Goal: Information Seeking & Learning: Check status

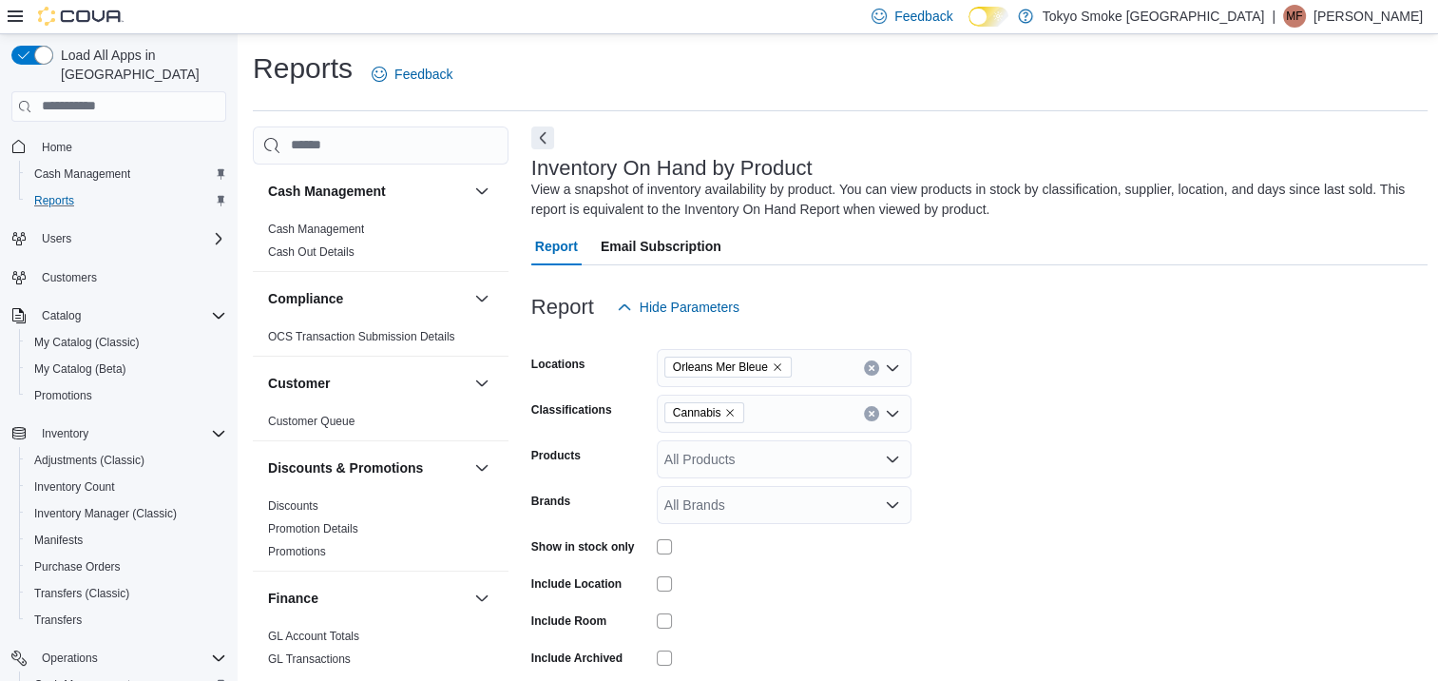
scroll to position [475, 0]
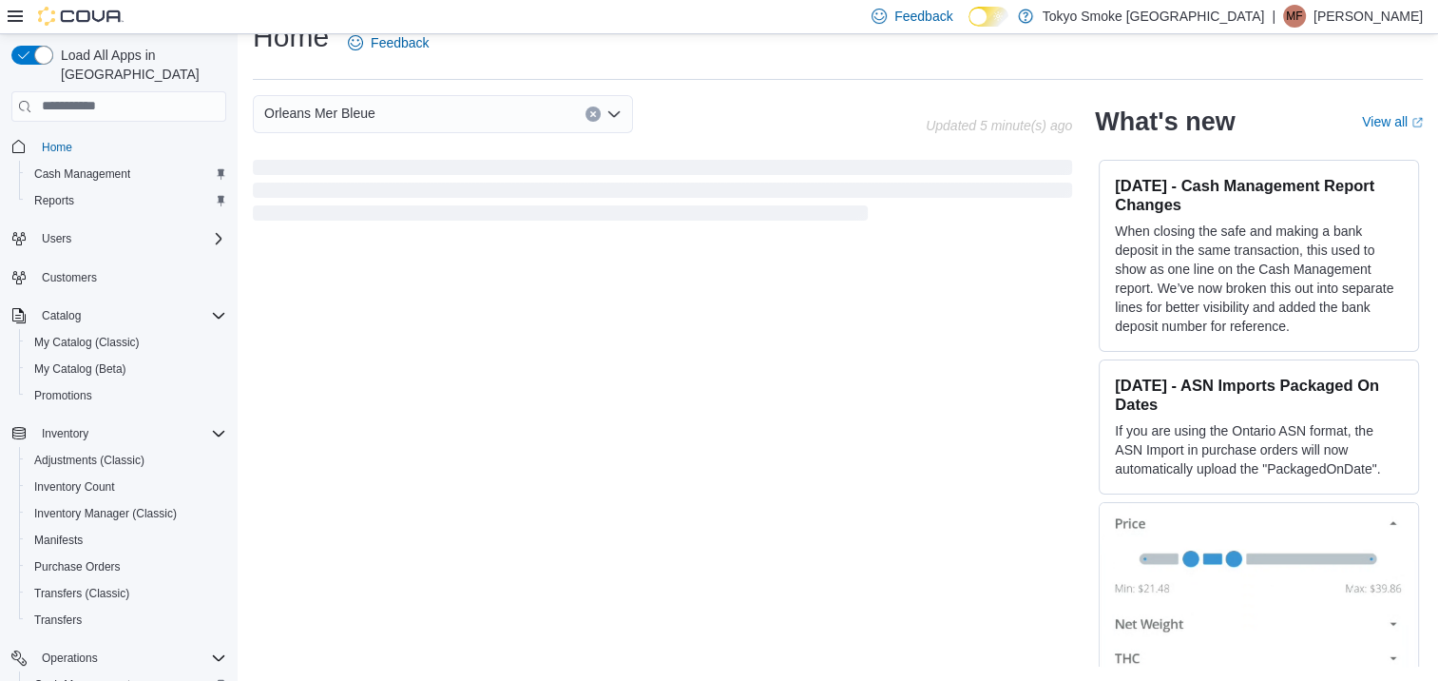
scroll to position [422, 0]
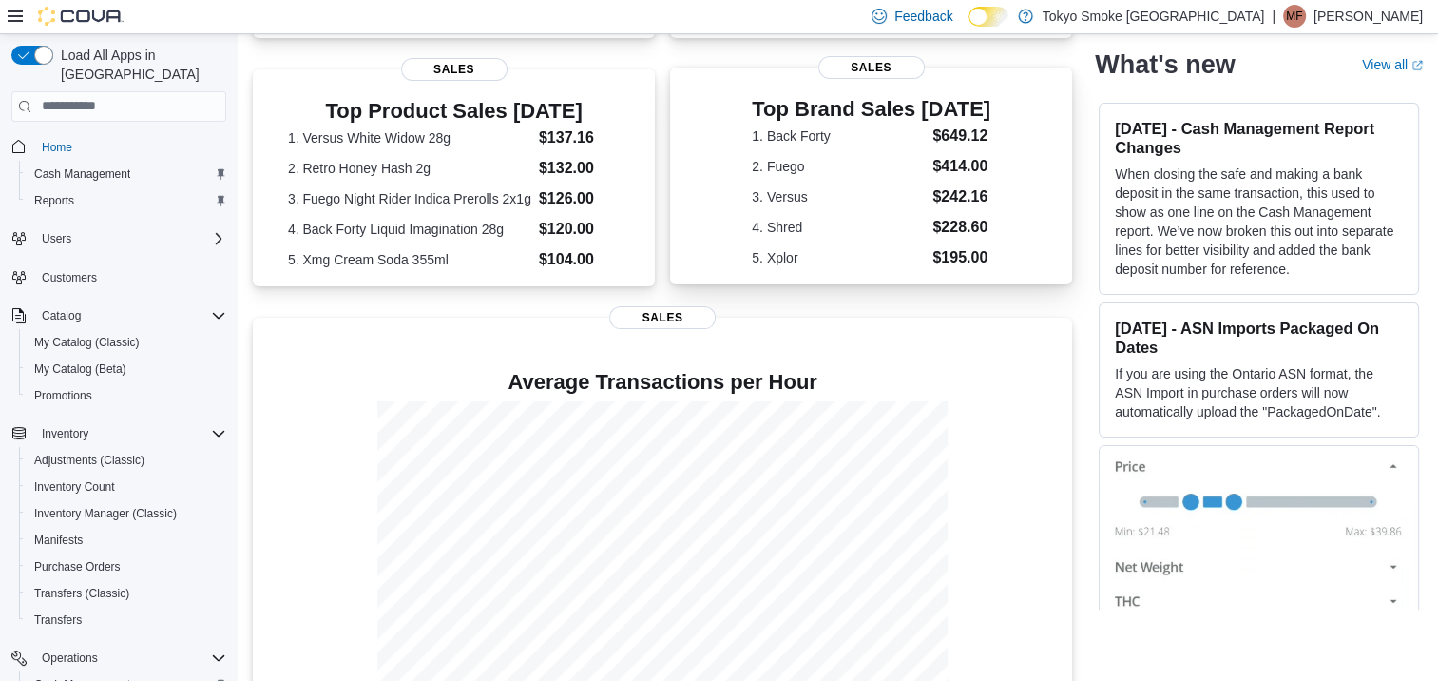
scroll to position [380, 0]
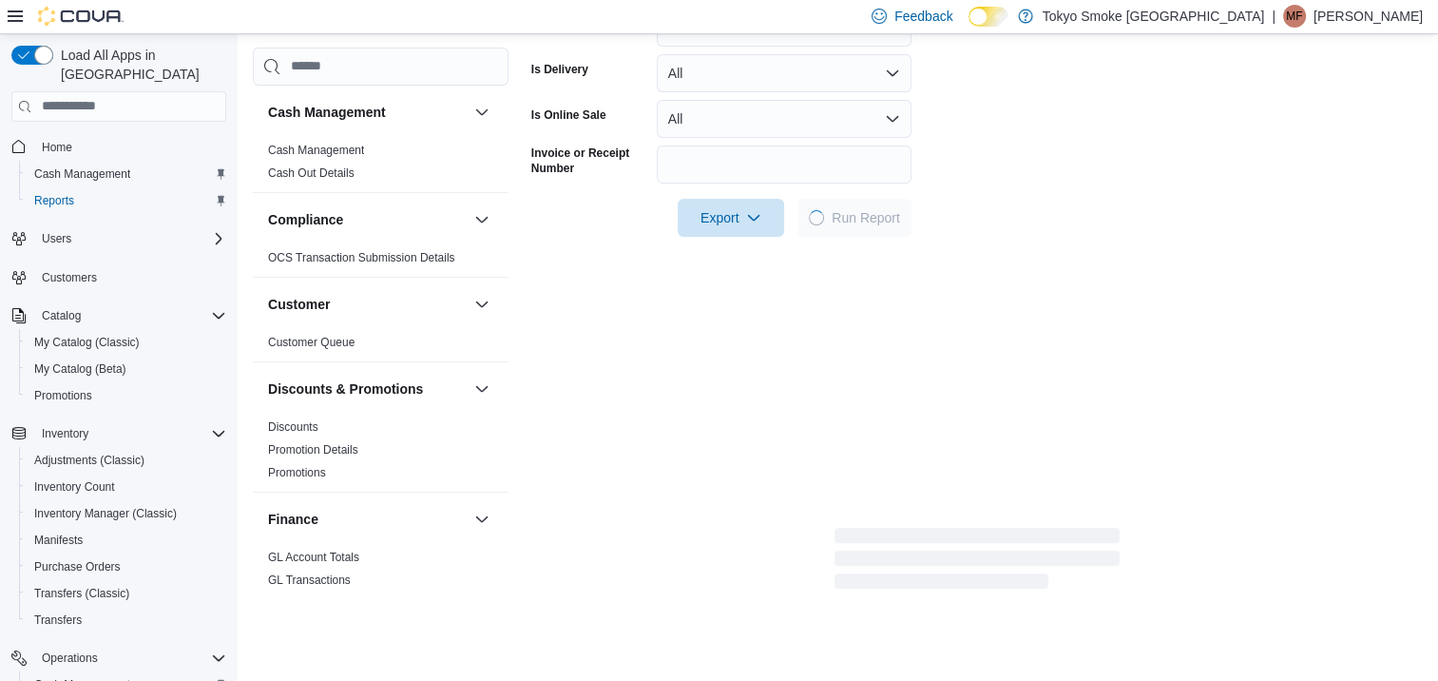
scroll to position [539, 0]
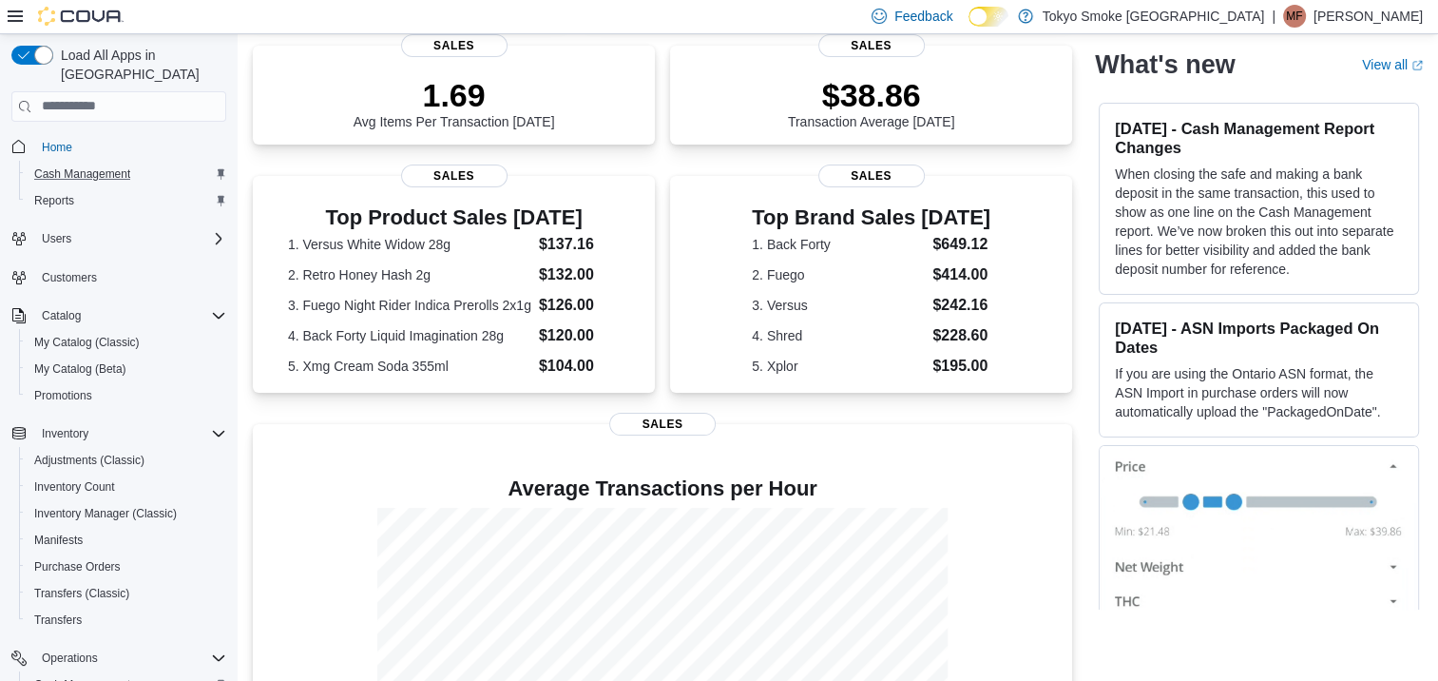
scroll to position [285, 0]
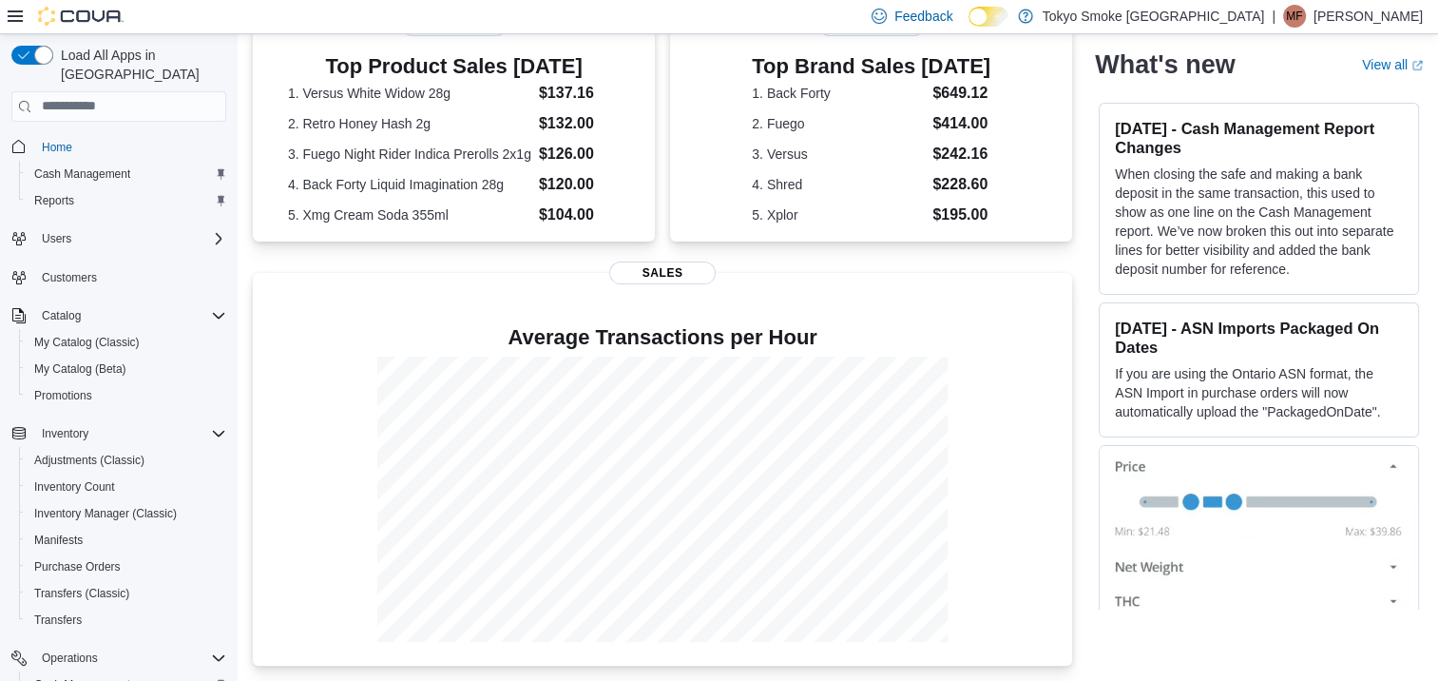
scroll to position [425, 0]
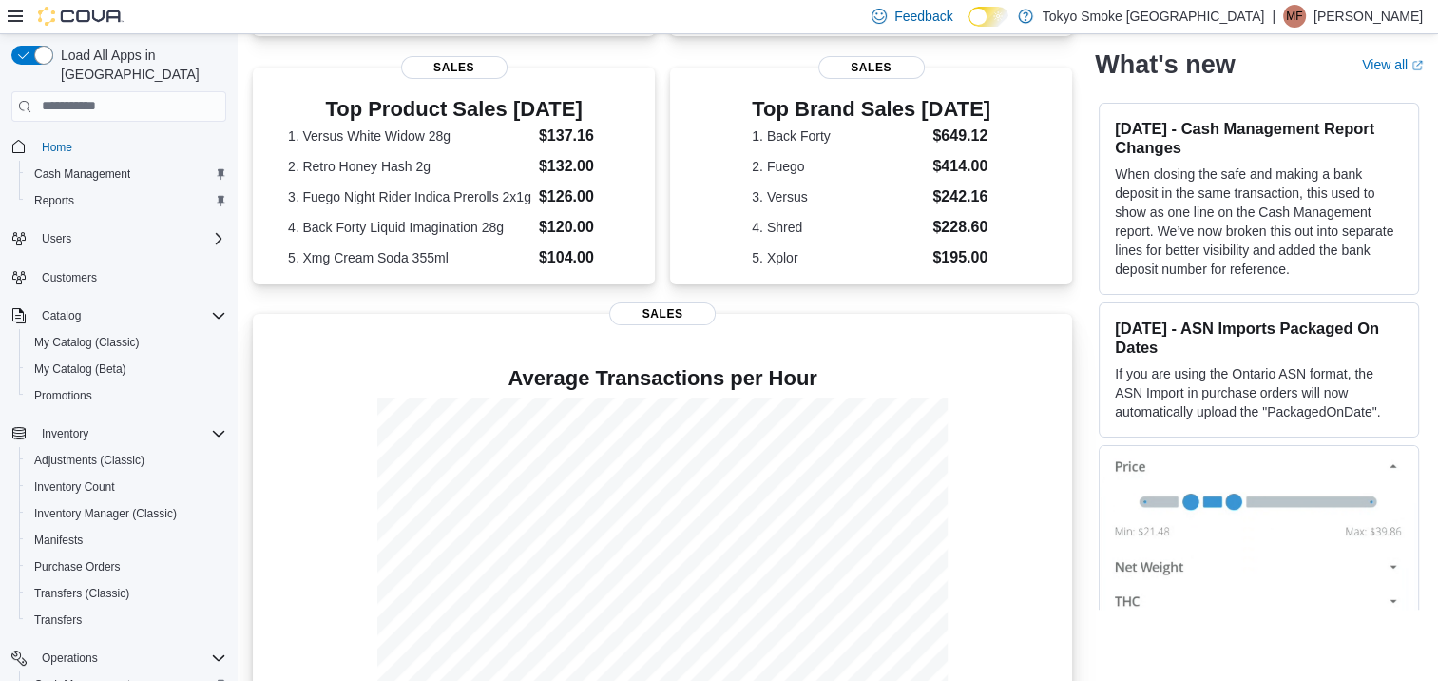
scroll to position [425, 0]
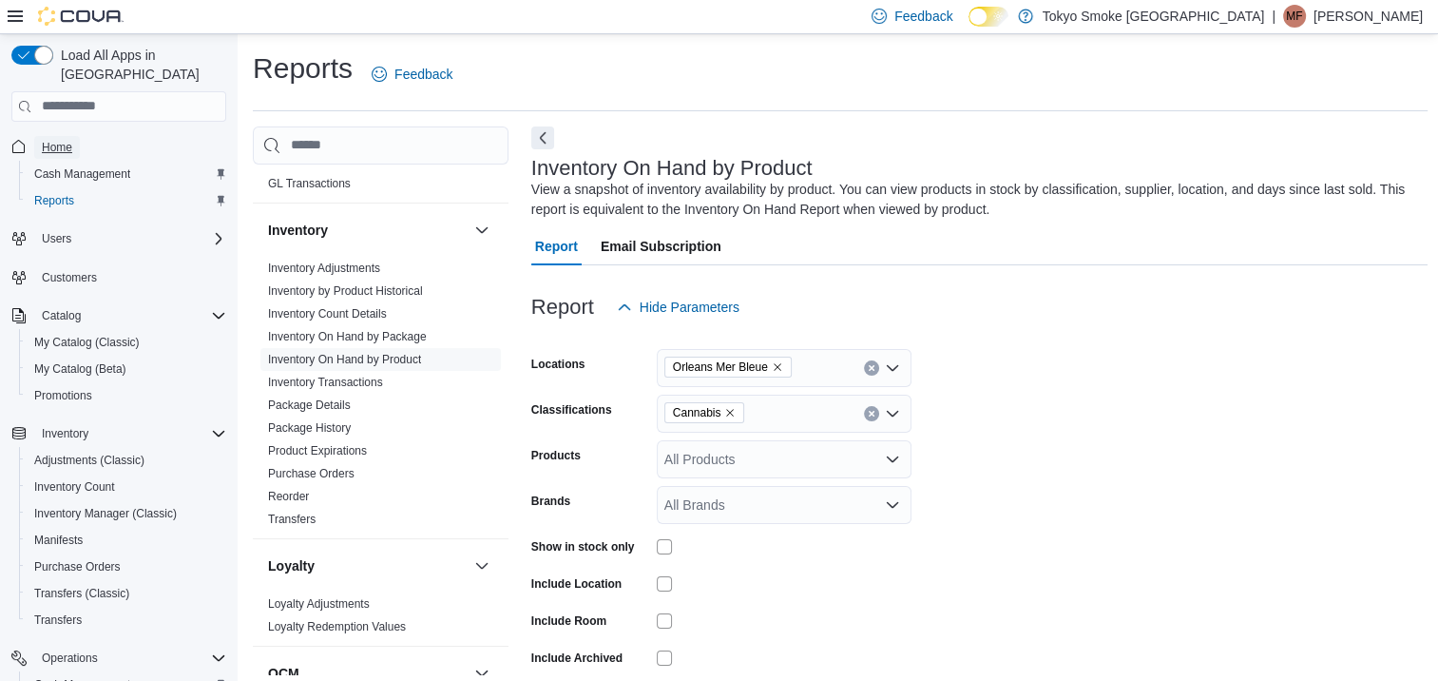
click at [61, 140] on span "Home" at bounding box center [57, 147] width 30 height 15
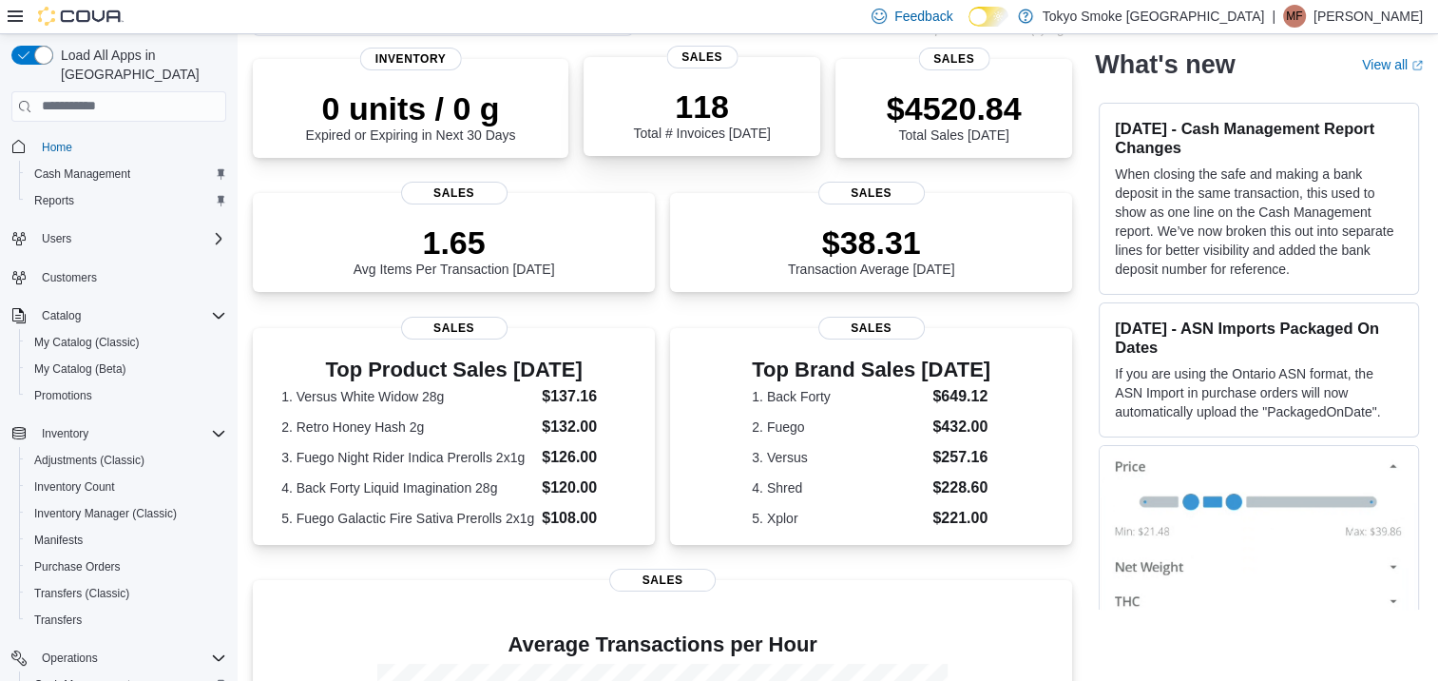
scroll to position [443, 0]
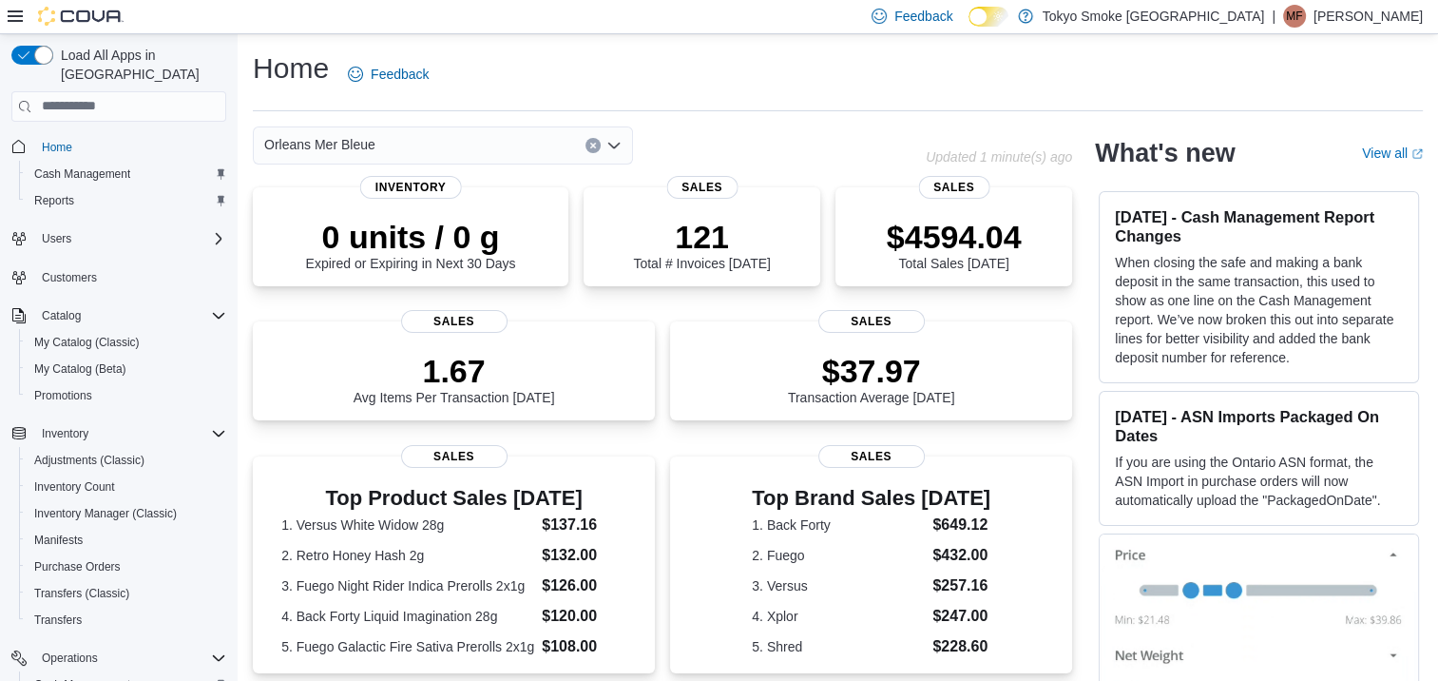
scroll to position [443, 0]
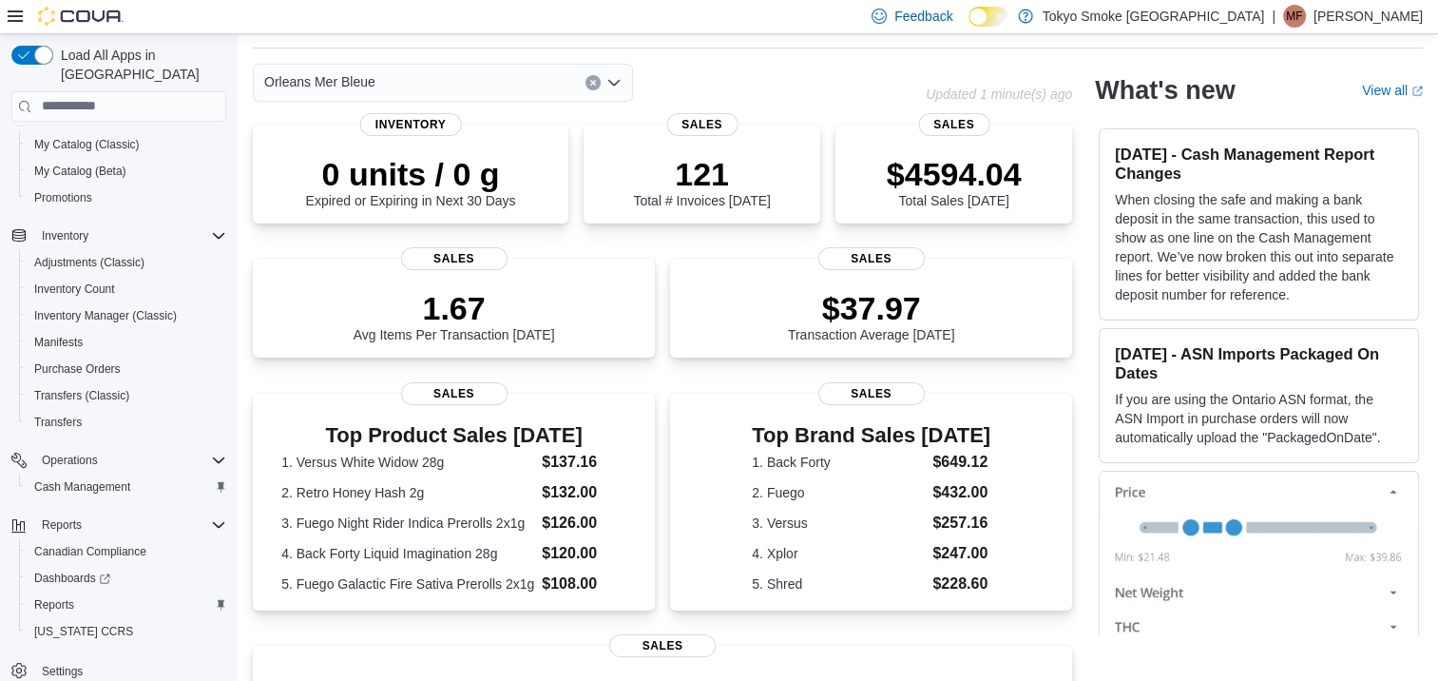
scroll to position [199, 0]
click at [53, 596] on span "Reports" at bounding box center [54, 603] width 40 height 15
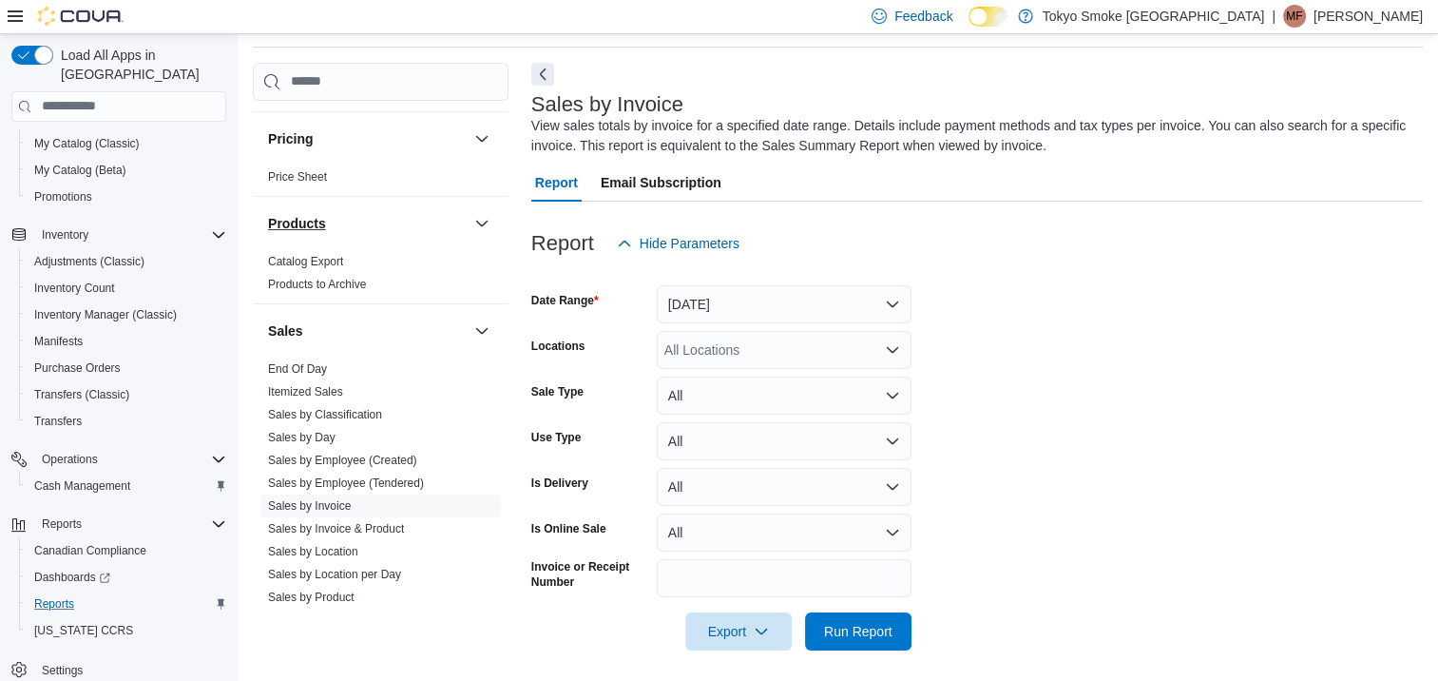
scroll to position [1141, 0]
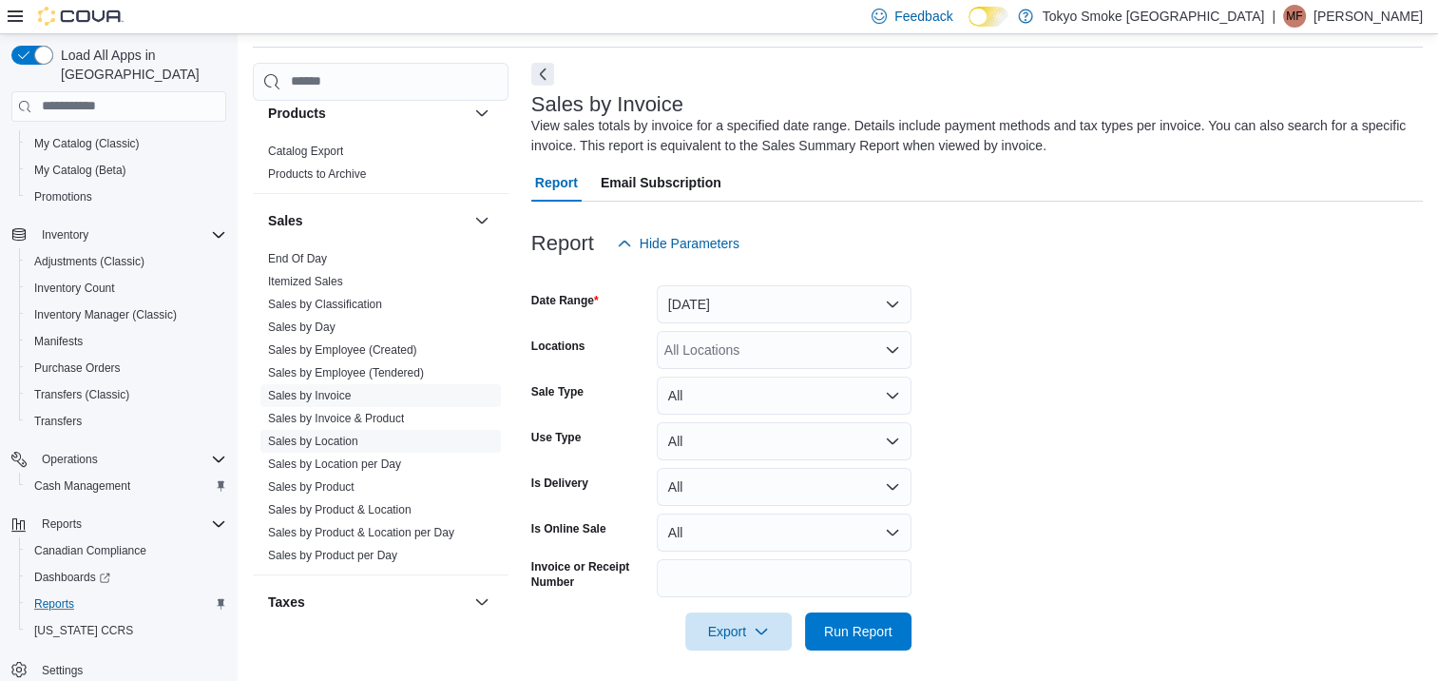
click at [338, 435] on link "Sales by Location" at bounding box center [313, 440] width 90 height 13
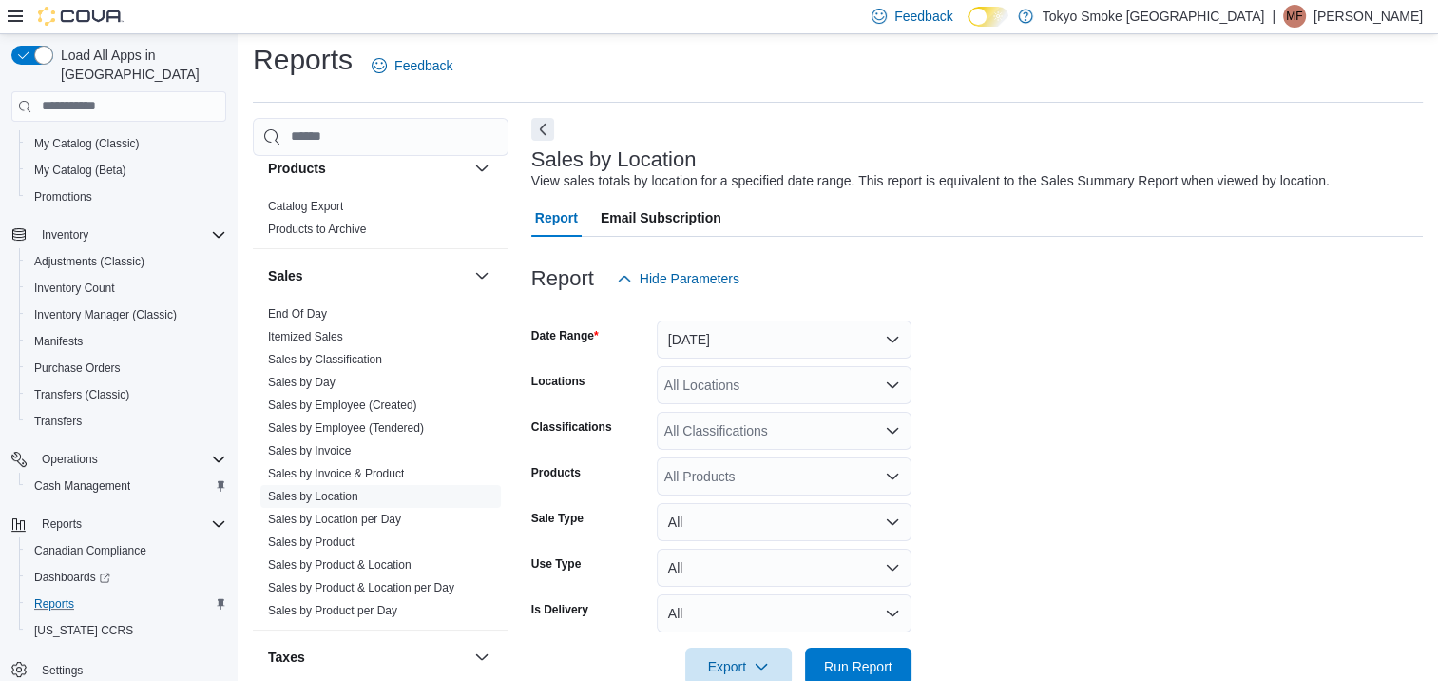
scroll to position [44, 0]
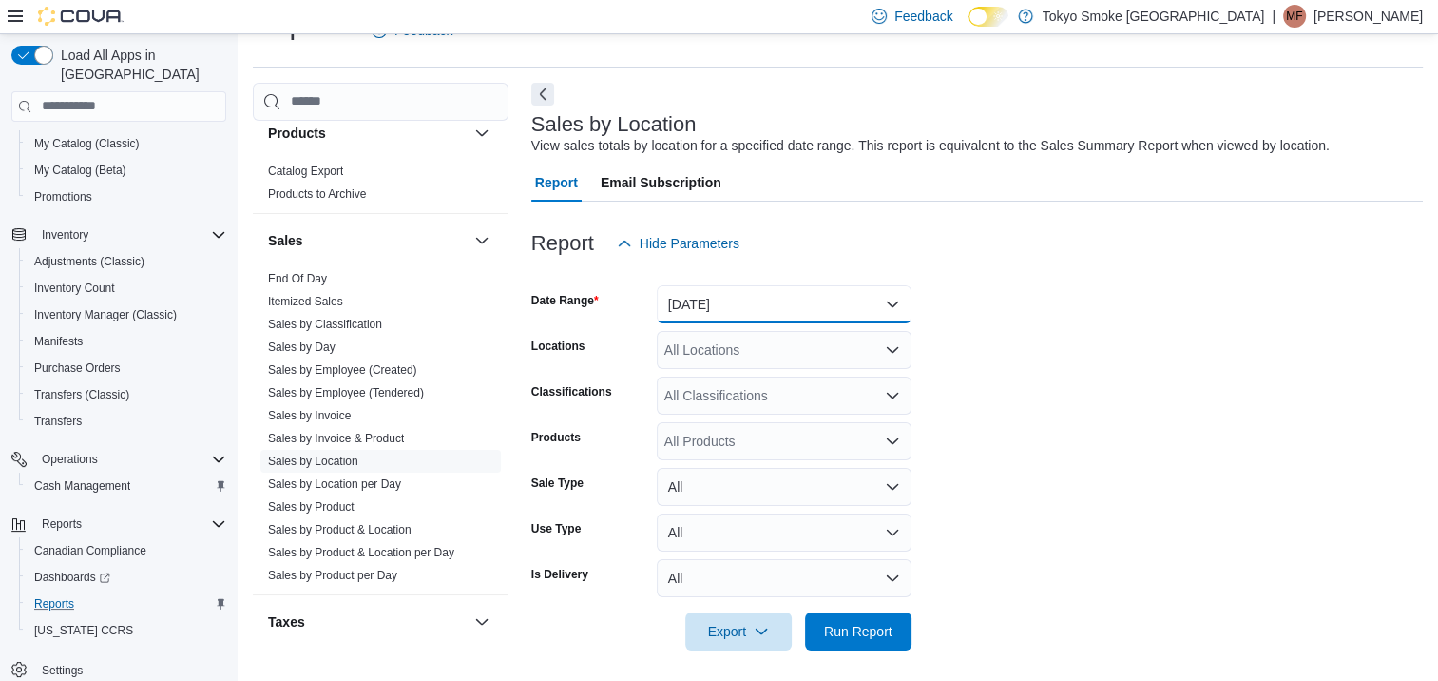
click at [754, 301] on button "[DATE]" at bounding box center [784, 304] width 255 height 38
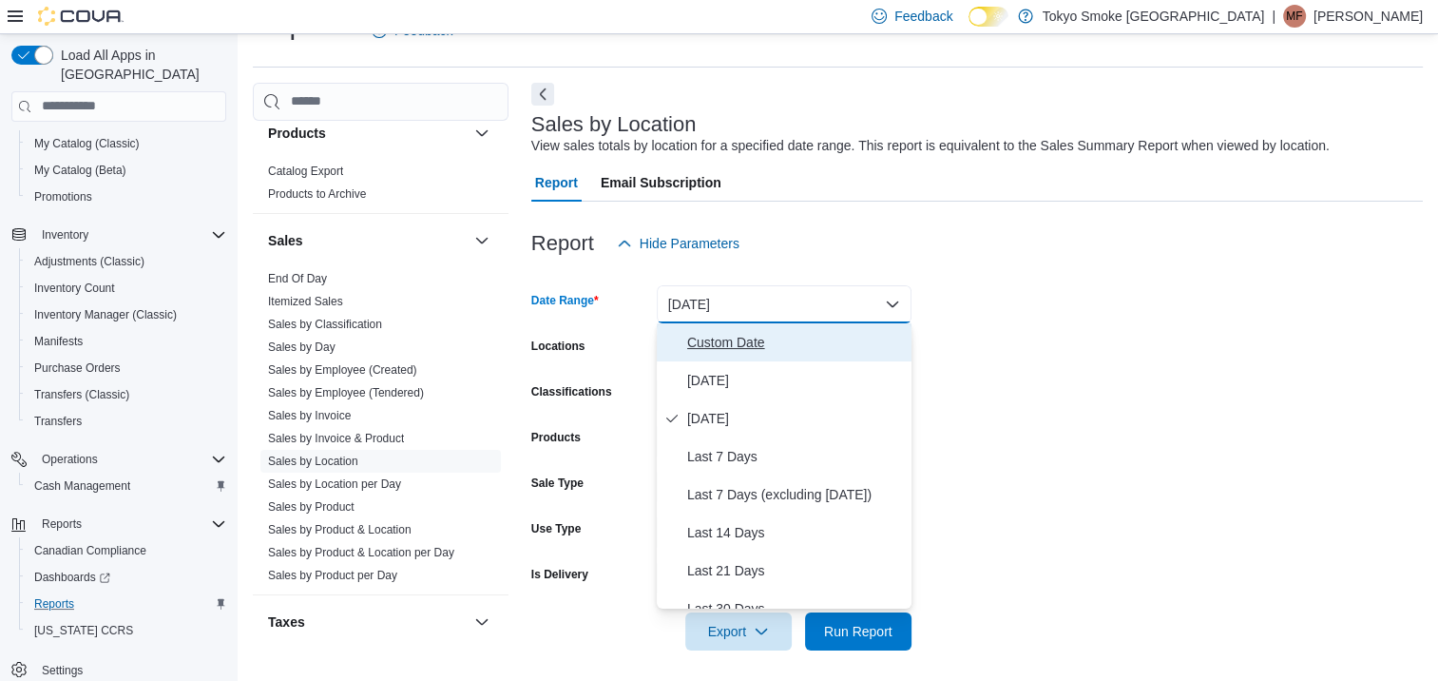
click at [722, 346] on span "Custom Date" at bounding box center [795, 342] width 217 height 23
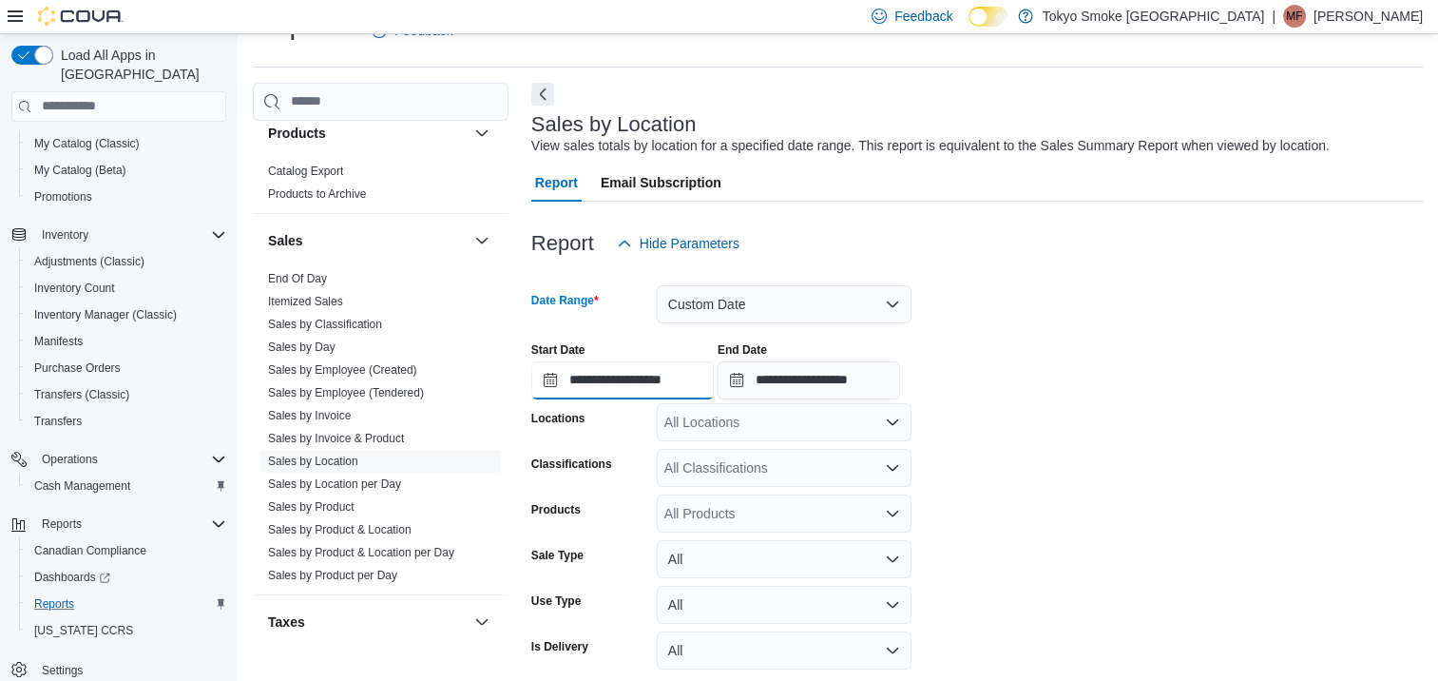
click at [656, 376] on input "**********" at bounding box center [622, 380] width 183 height 38
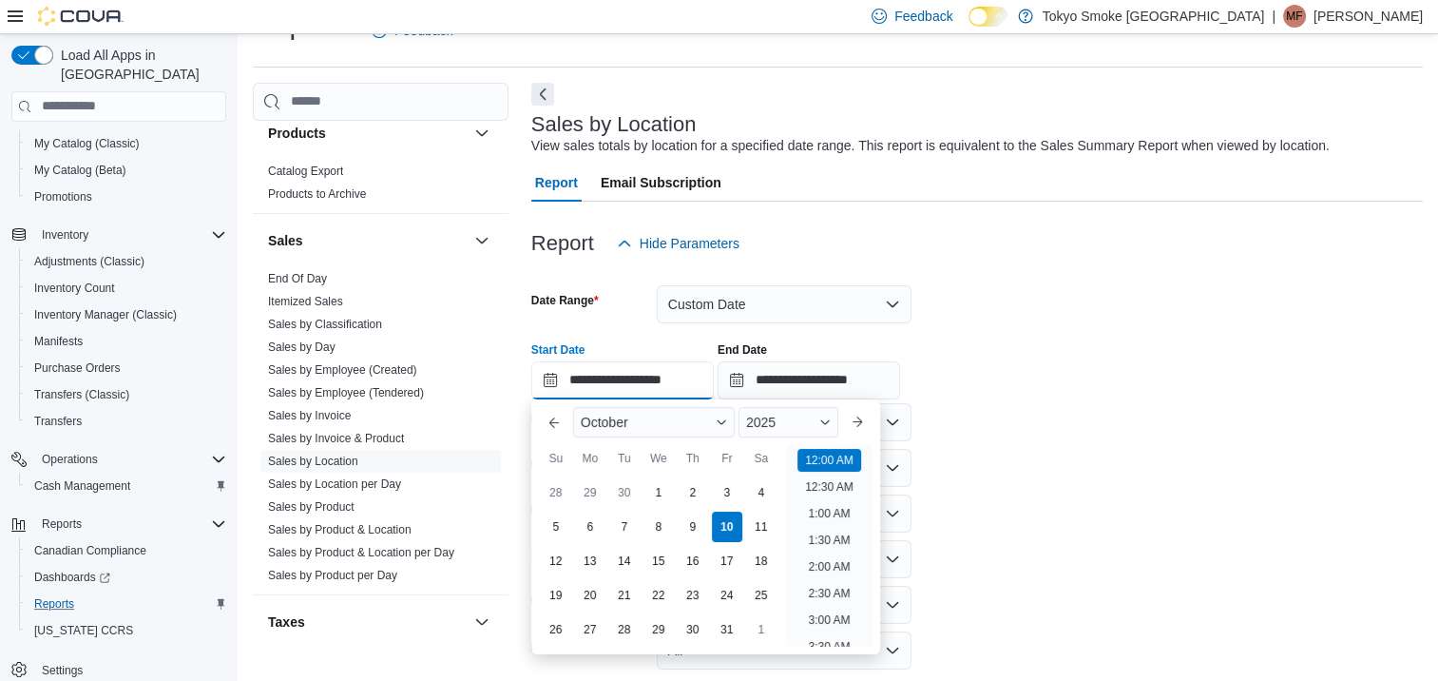
scroll to position [59, 0]
click at [781, 372] on input "**********" at bounding box center [809, 380] width 183 height 38
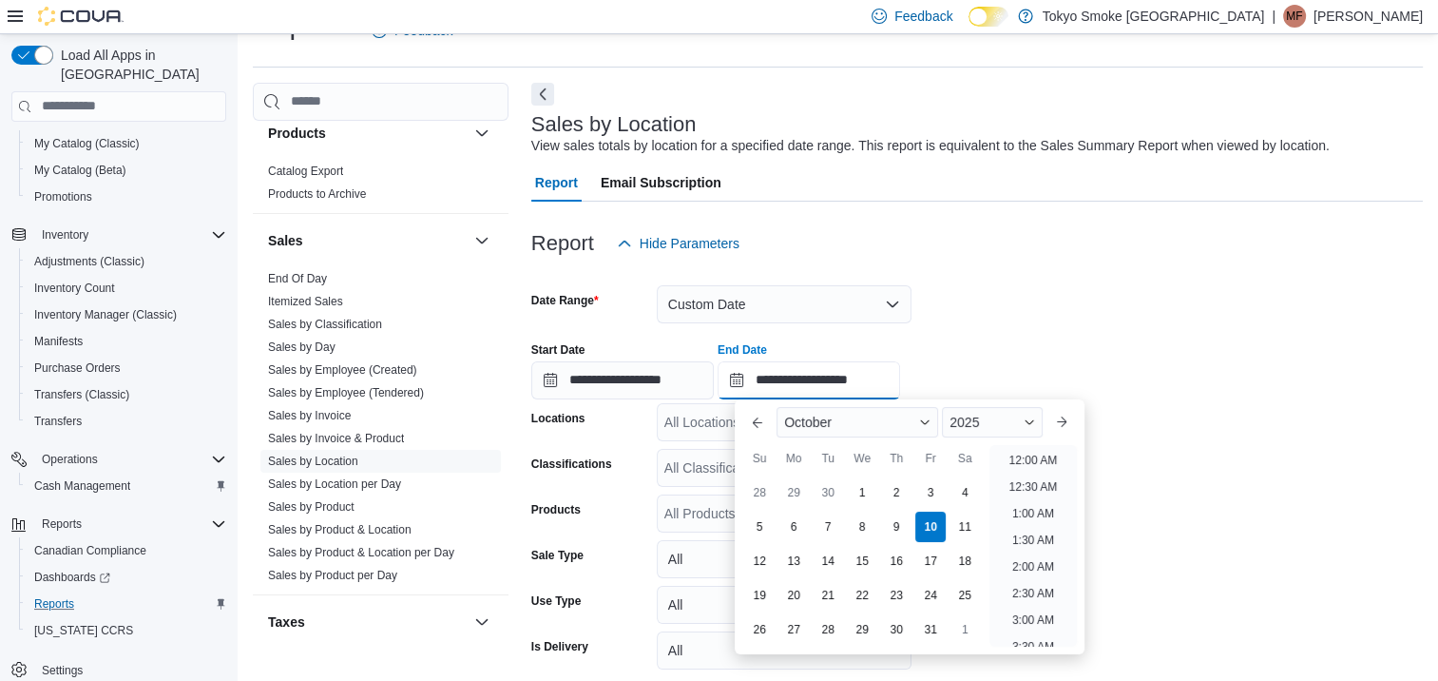
scroll to position [1080, 0]
click at [934, 489] on div "3" at bounding box center [931, 491] width 33 height 33
type input "**********"
click at [1072, 372] on div "**********" at bounding box center [977, 363] width 892 height 72
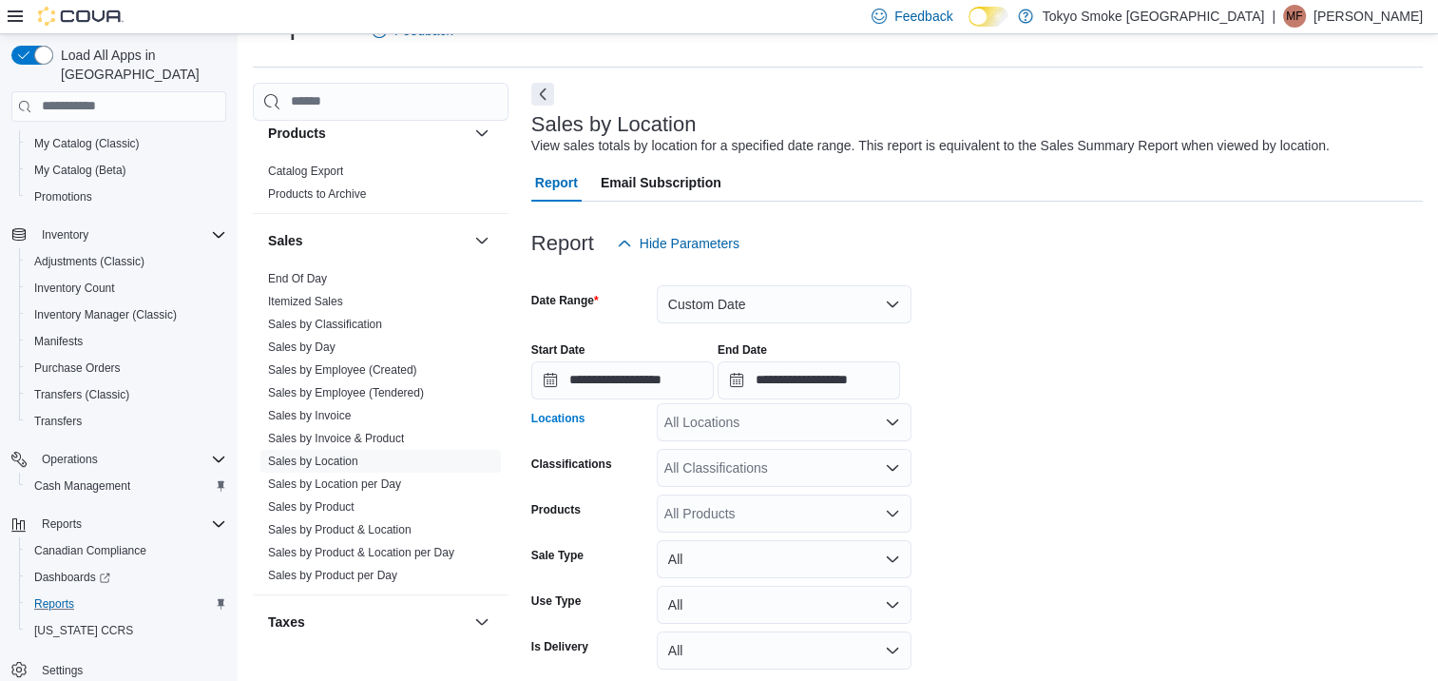
click at [761, 434] on div "All Locations" at bounding box center [784, 422] width 255 height 38
type input "***"
drag, startPoint x: 781, startPoint y: 456, endPoint x: 897, endPoint y: 436, distance: 117.7
click at [781, 457] on span "Orleans Mer Bleue" at bounding box center [762, 454] width 111 height 19
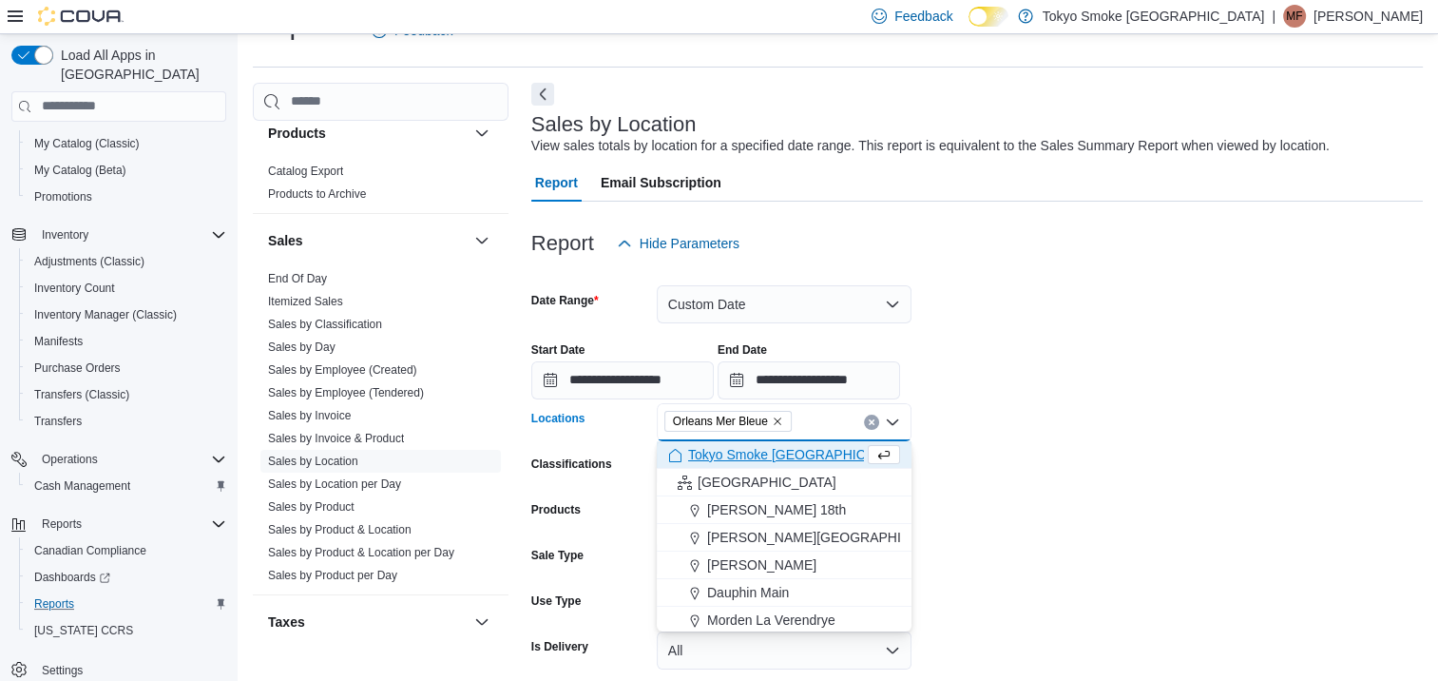
click at [1195, 415] on form "**********" at bounding box center [977, 492] width 892 height 460
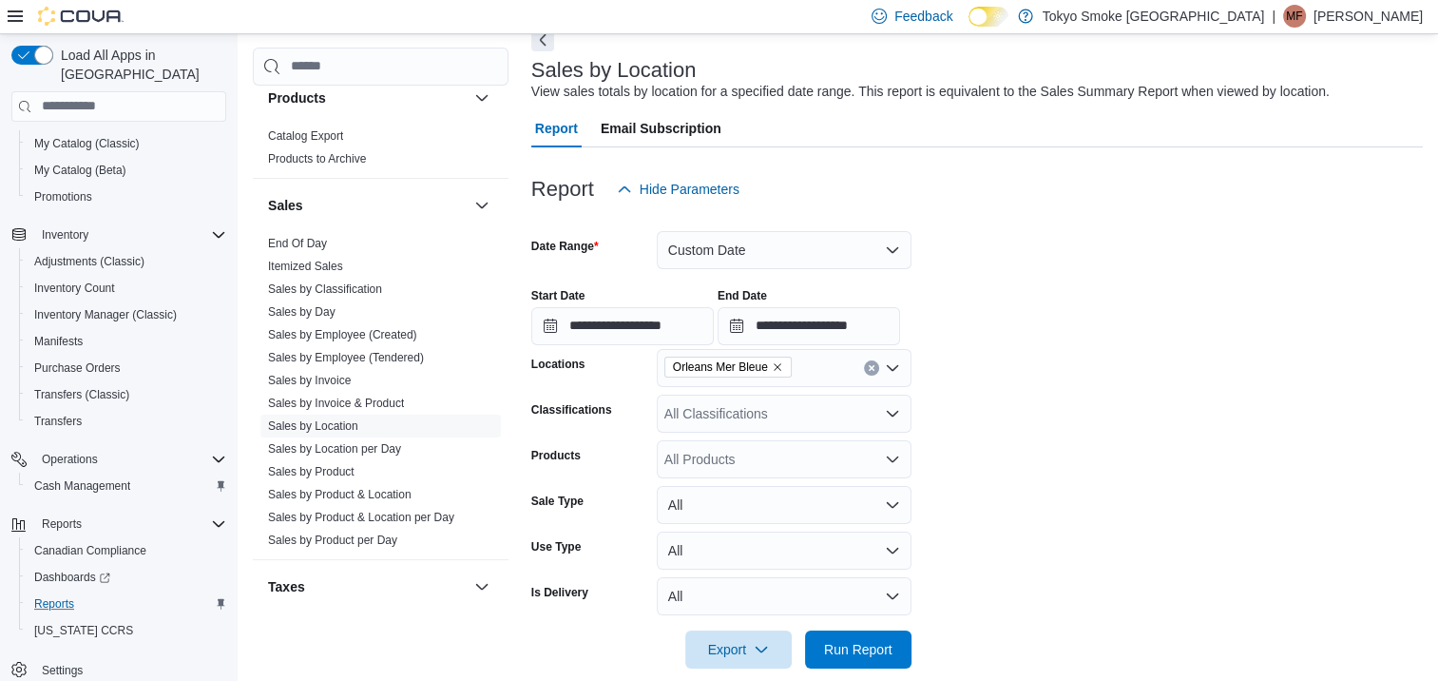
scroll to position [123, 0]
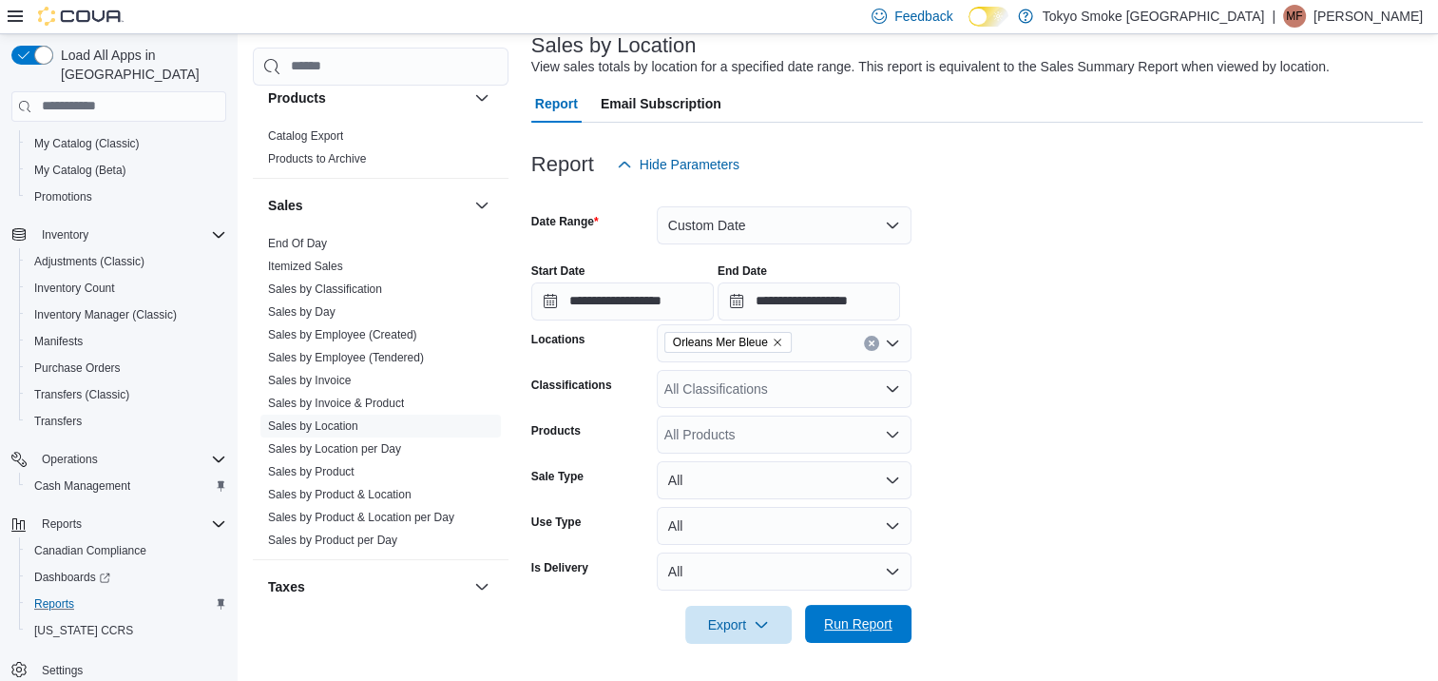
click at [897, 611] on span "Run Report" at bounding box center [859, 624] width 84 height 38
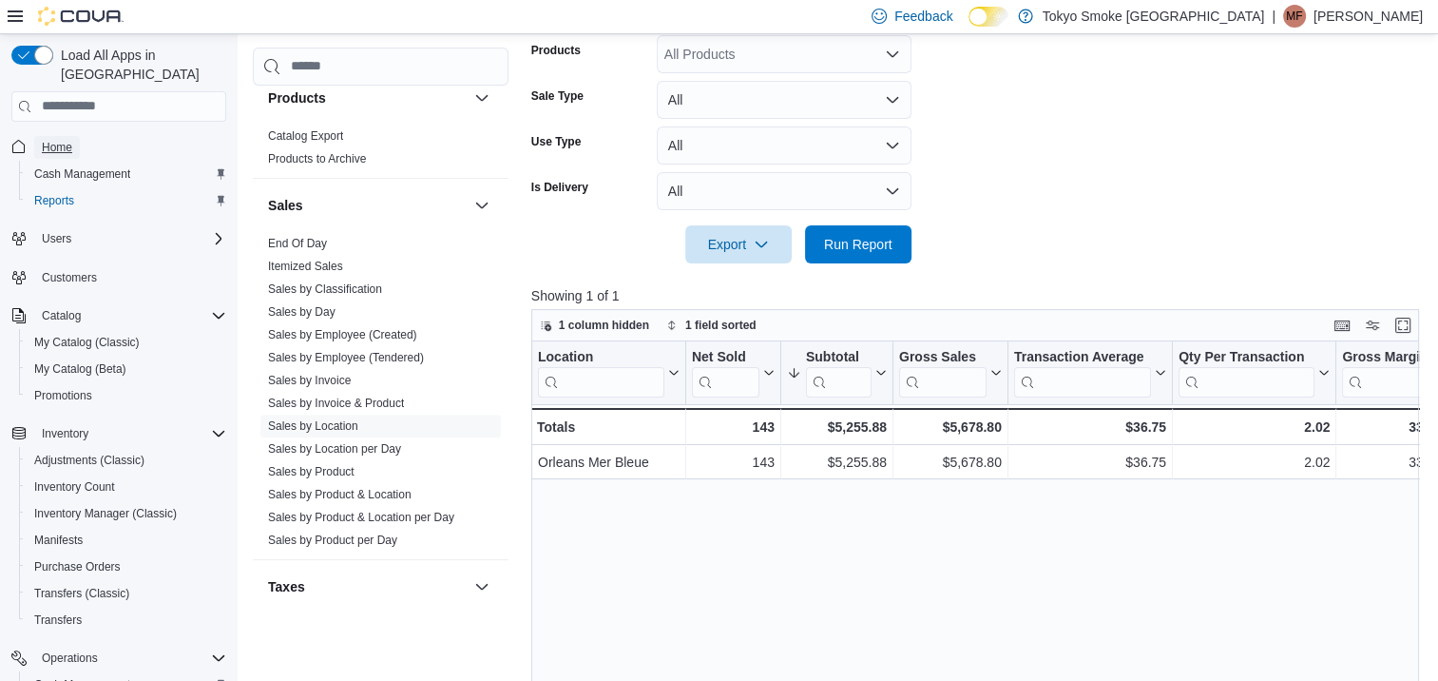
click at [42, 140] on span "Home" at bounding box center [57, 147] width 30 height 15
